Goal: Task Accomplishment & Management: Manage account settings

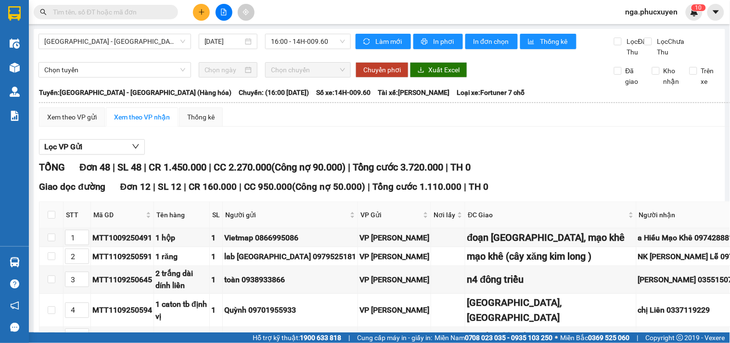
scroll to position [963, 0]
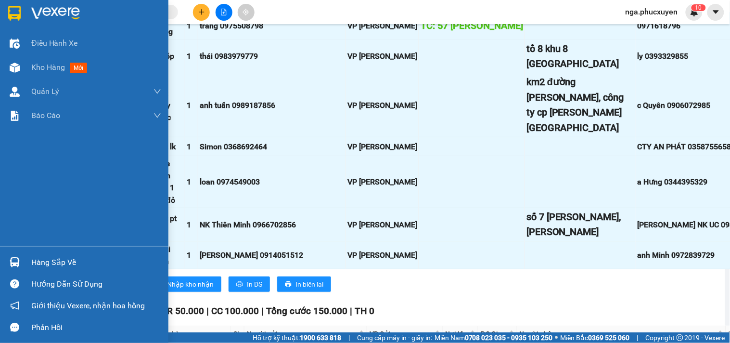
click at [31, 13] on img at bounding box center [55, 13] width 49 height 14
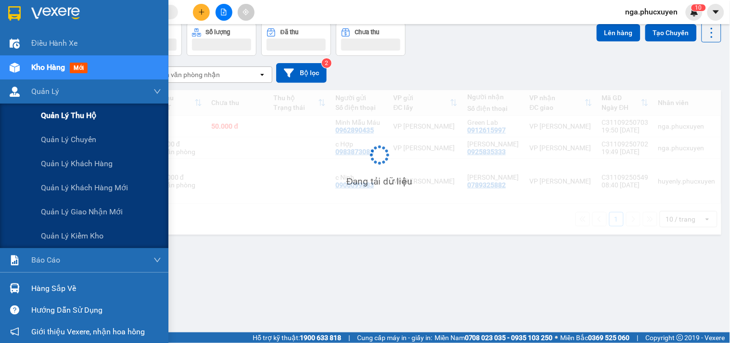
scroll to position [44, 0]
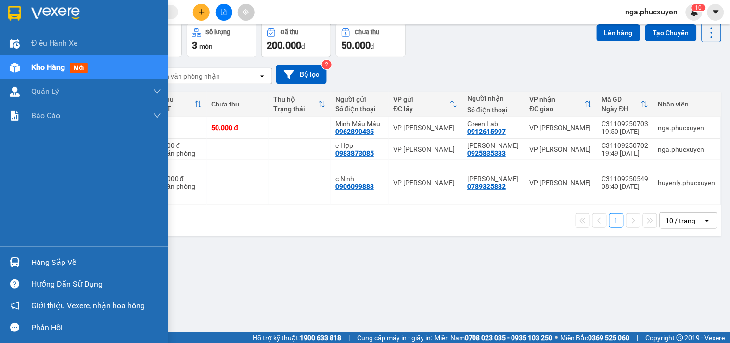
click at [42, 262] on div "Hàng sắp về" at bounding box center [96, 262] width 130 height 14
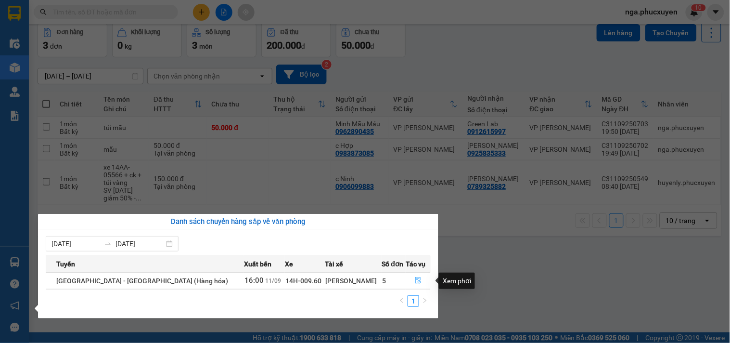
click at [416, 282] on icon "file-done" at bounding box center [419, 280] width 6 height 7
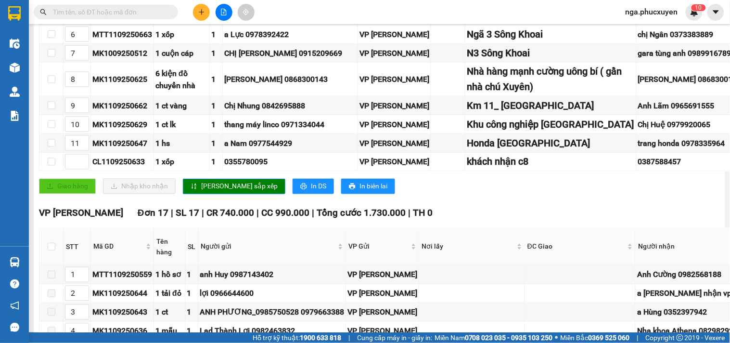
scroll to position [374, 0]
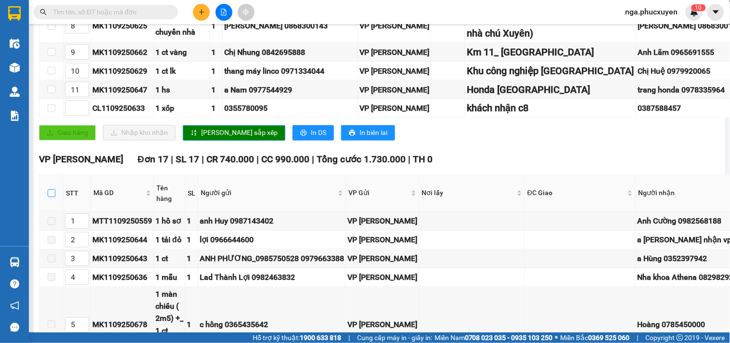
click at [50, 197] on input "checkbox" at bounding box center [52, 193] width 8 height 8
checkbox input "true"
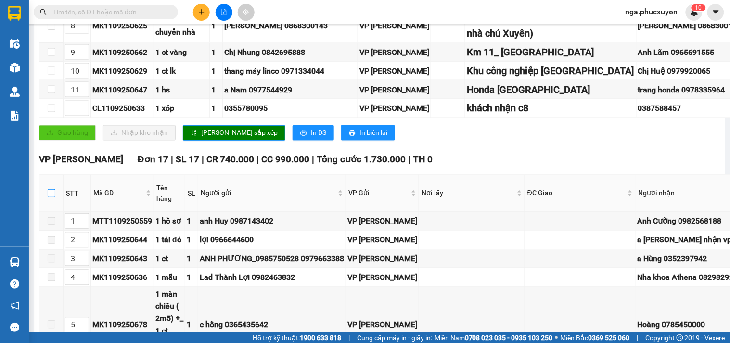
checkbox input "true"
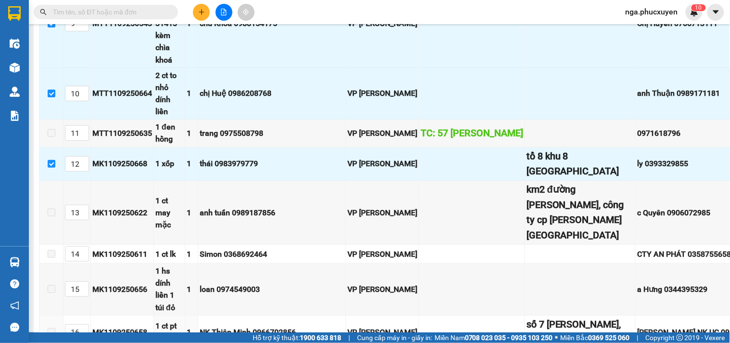
scroll to position [1070, 0]
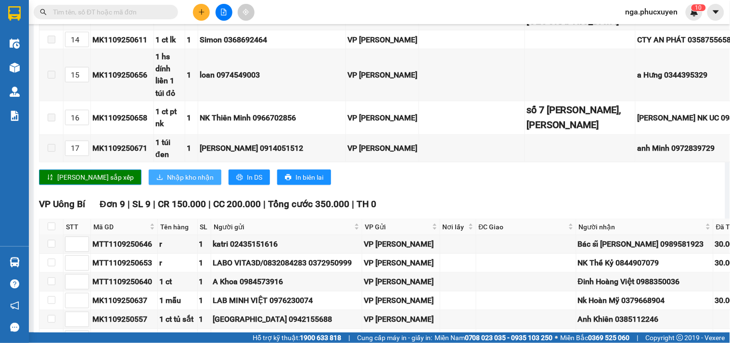
click at [167, 172] on span "Nhập kho nhận" at bounding box center [190, 177] width 47 height 11
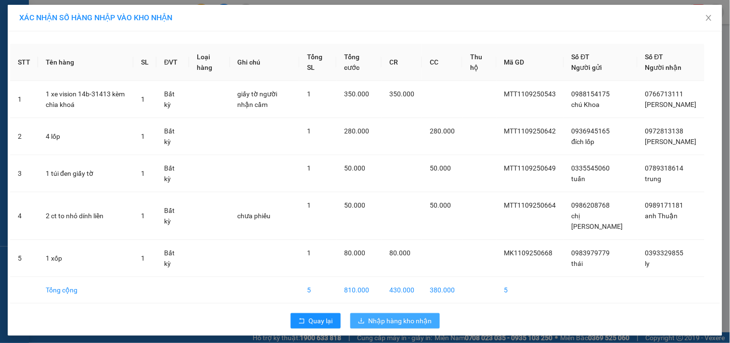
click at [390, 319] on span "Nhập hàng kho nhận" at bounding box center [401, 320] width 64 height 11
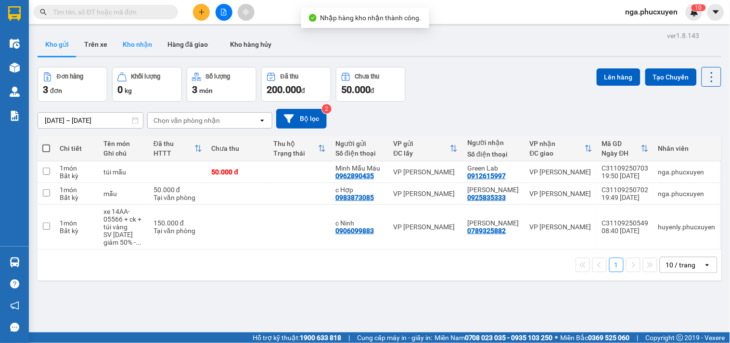
click at [129, 45] on button "Kho nhận" at bounding box center [137, 44] width 45 height 23
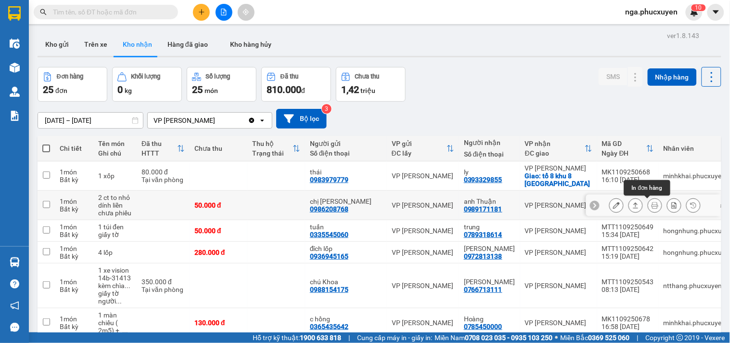
click at [652, 204] on icon at bounding box center [655, 205] width 7 height 7
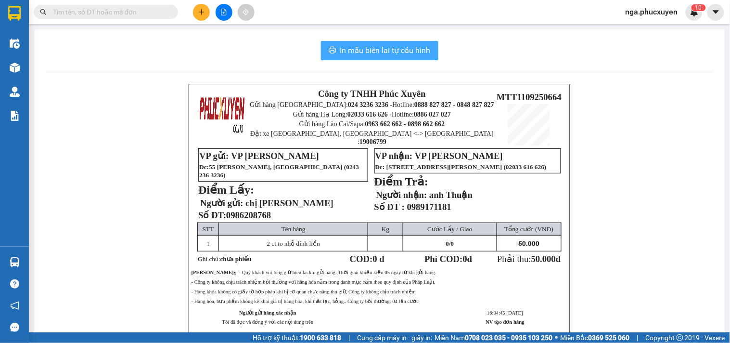
click at [371, 46] on span "In mẫu biên lai tự cấu hình" at bounding box center [385, 50] width 91 height 12
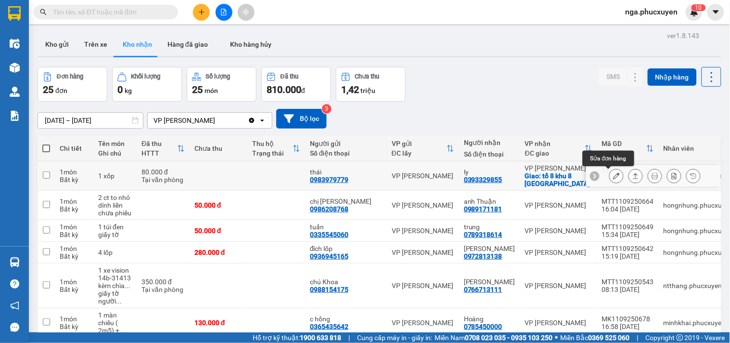
click at [613, 174] on icon at bounding box center [616, 175] width 7 height 7
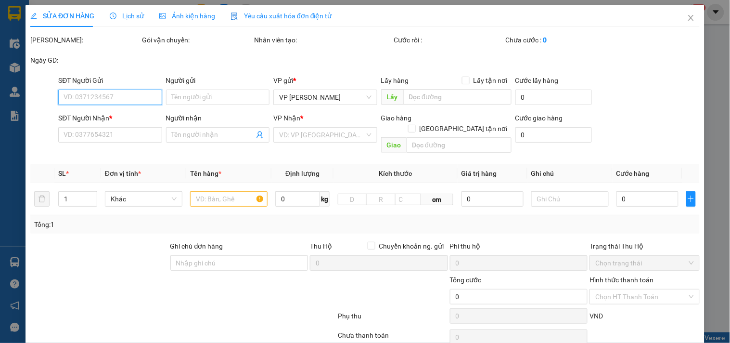
type input "0983979779"
type input "thái"
type input "0393329855"
type input "ly"
checkbox input "true"
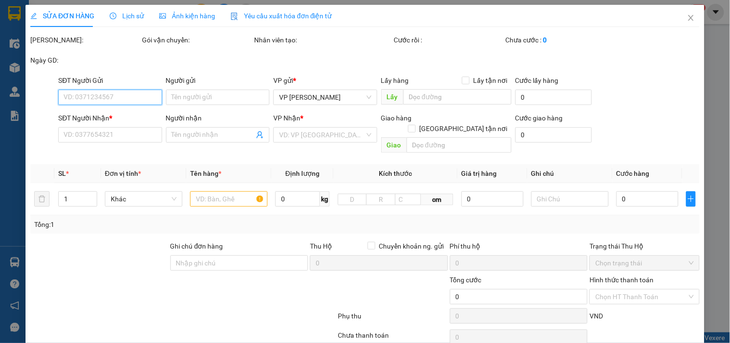
type input "tổ 8 khu 8 [GEOGRAPHIC_DATA]"
type input "80.000"
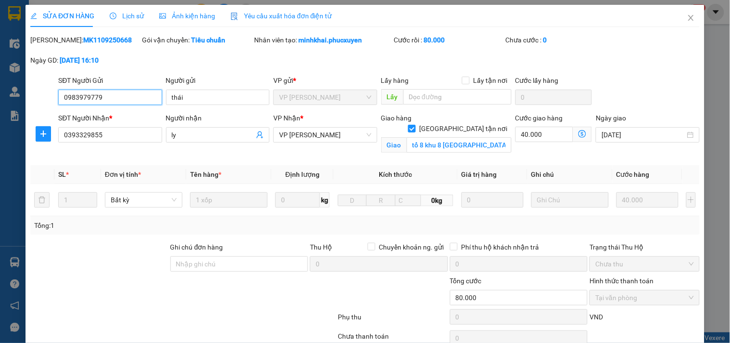
scroll to position [76, 0]
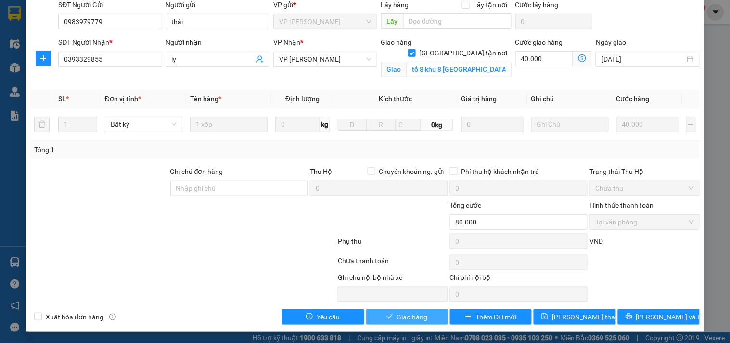
click at [403, 316] on span "Giao hàng" at bounding box center [412, 317] width 31 height 11
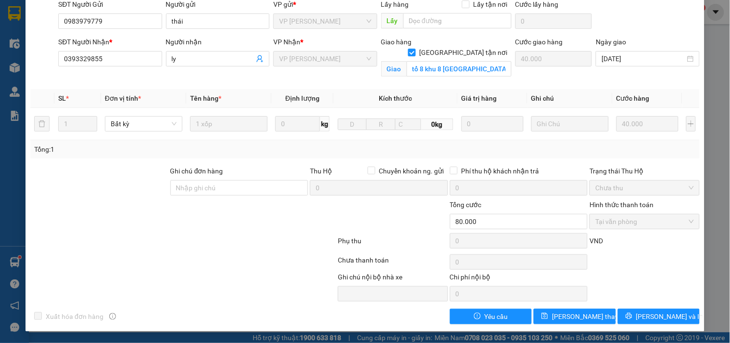
scroll to position [0, 0]
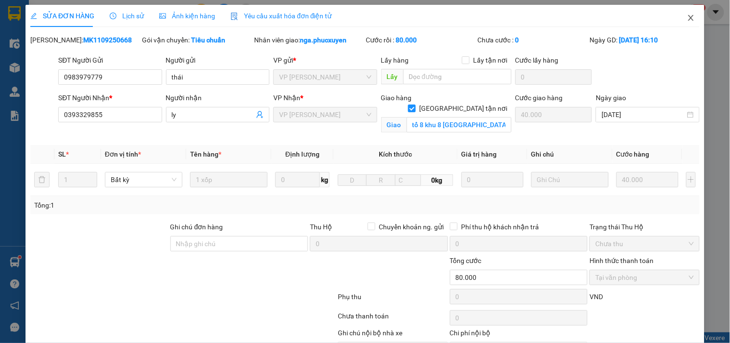
click at [688, 18] on icon "close" at bounding box center [692, 18] width 8 height 8
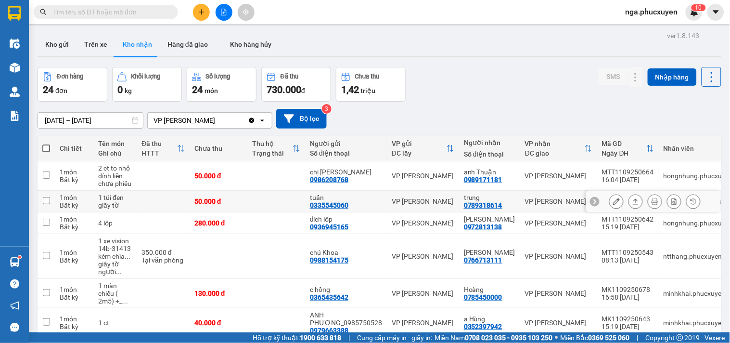
scroll to position [53, 0]
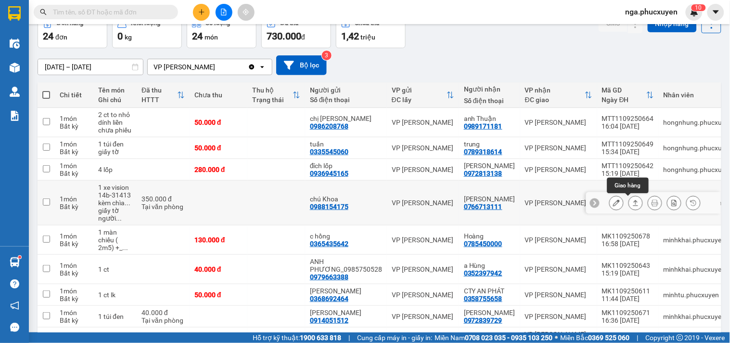
click at [633, 204] on icon at bounding box center [636, 202] width 7 height 7
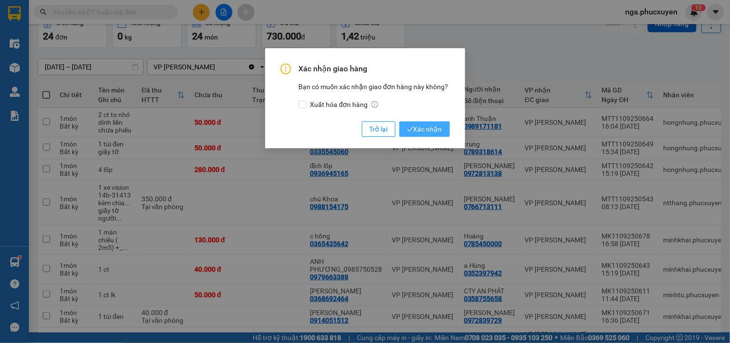
click at [424, 133] on span "Xác nhận" at bounding box center [424, 129] width 35 height 11
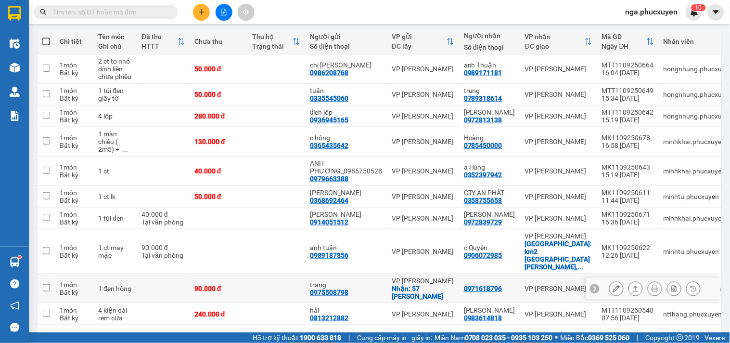
scroll to position [136, 0]
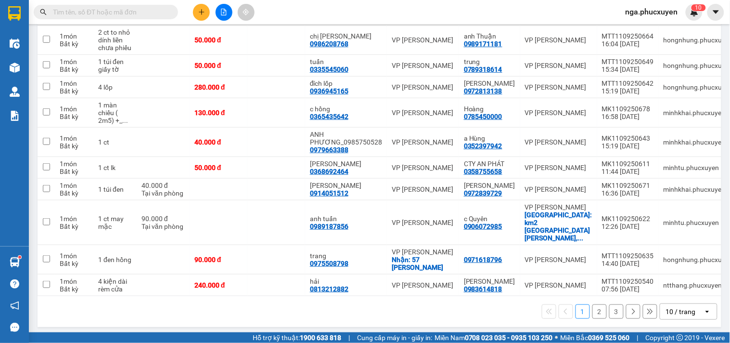
click at [593, 306] on button "2" at bounding box center [600, 311] width 14 height 14
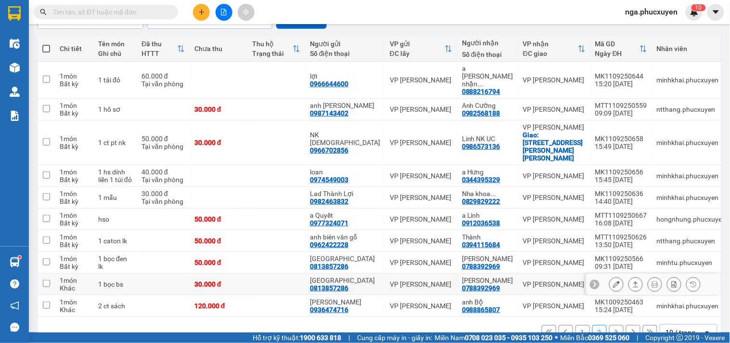
scroll to position [102, 0]
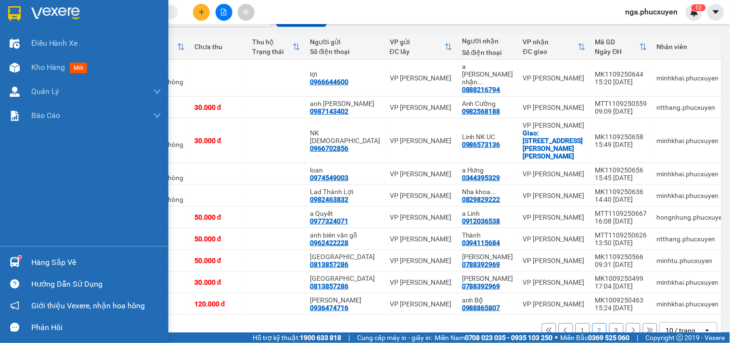
click at [27, 266] on div "Hàng sắp về" at bounding box center [84, 262] width 169 height 22
click at [5, 27] on div "Điều hành xe Kho hàng mới Quản [PERSON_NAME] lý thu hộ Quản lý chuyến Quản lý k…" at bounding box center [84, 171] width 169 height 343
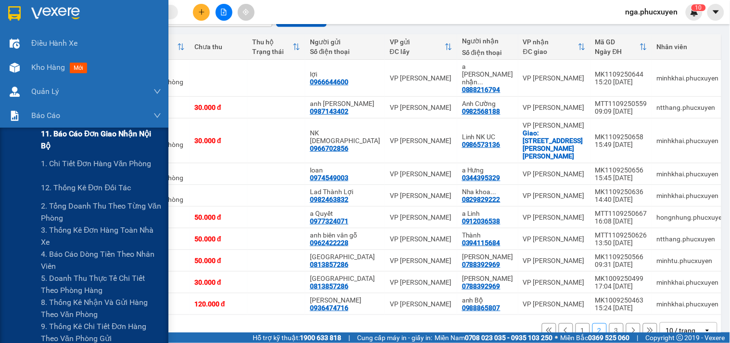
click at [84, 138] on span "11. Báo cáo đơn giao nhận nội bộ" at bounding box center [101, 140] width 120 height 24
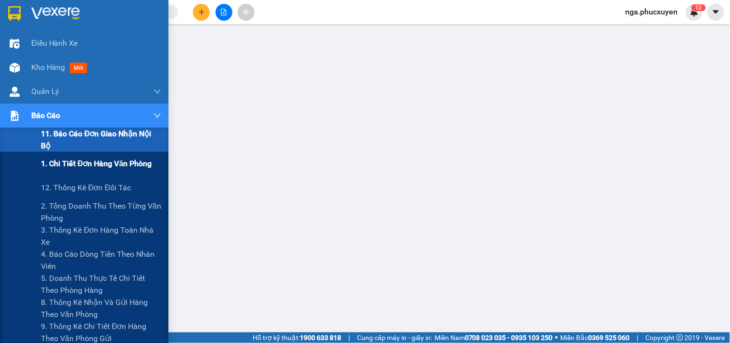
click at [77, 166] on span "1. Chi tiết đơn hàng văn phòng" at bounding box center [96, 163] width 111 height 12
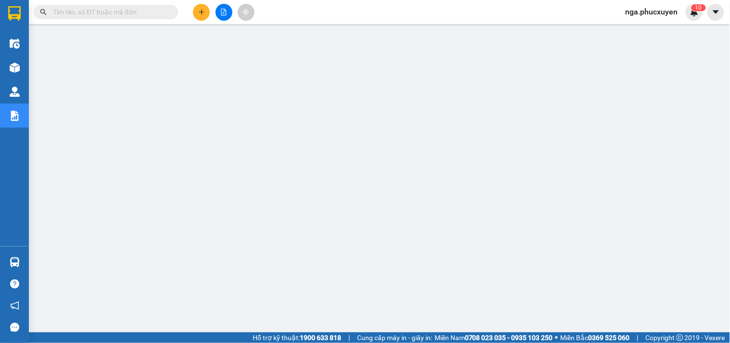
click at [647, 13] on span "nga.phucxuyen" at bounding box center [652, 12] width 68 height 12
click at [648, 28] on span "Đăng xuất" at bounding box center [657, 30] width 47 height 11
